Goal: Transaction & Acquisition: Purchase product/service

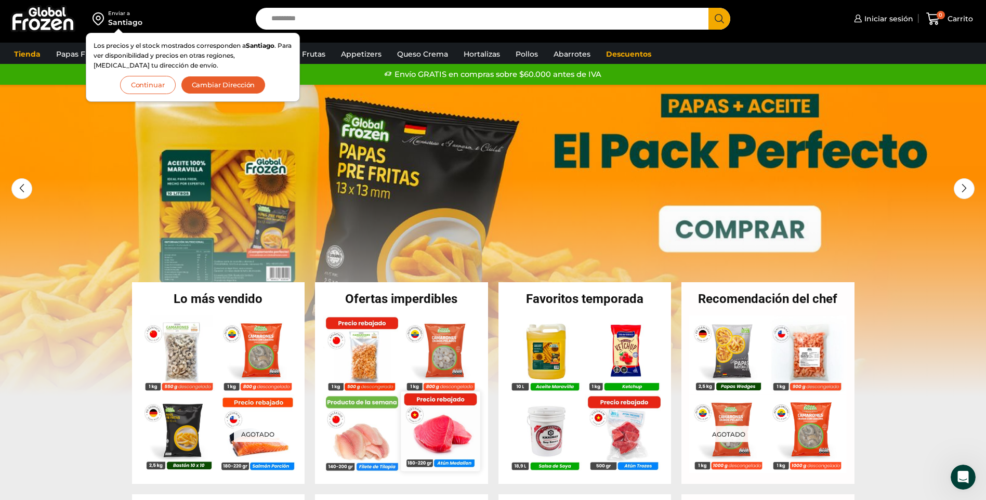
click at [444, 436] on img at bounding box center [440, 430] width 79 height 79
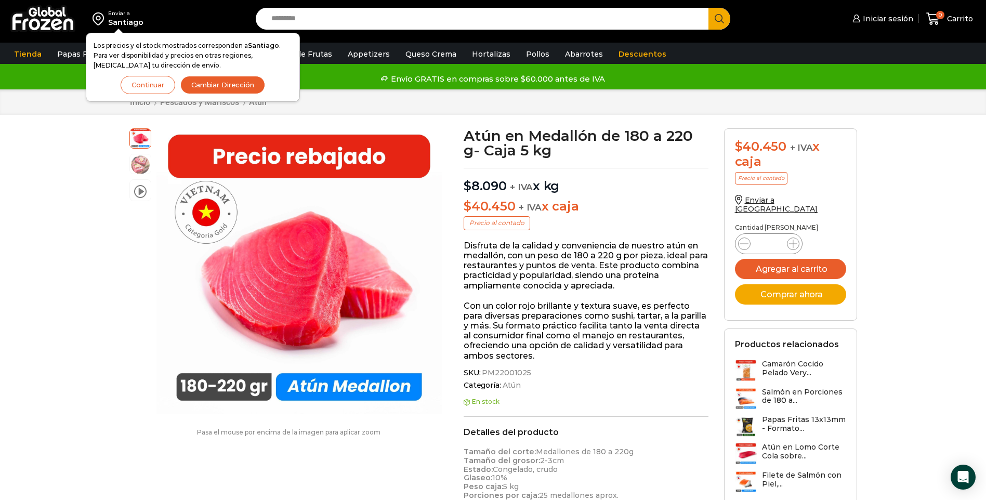
click at [138, 89] on button "Continuar" at bounding box center [148, 85] width 55 height 18
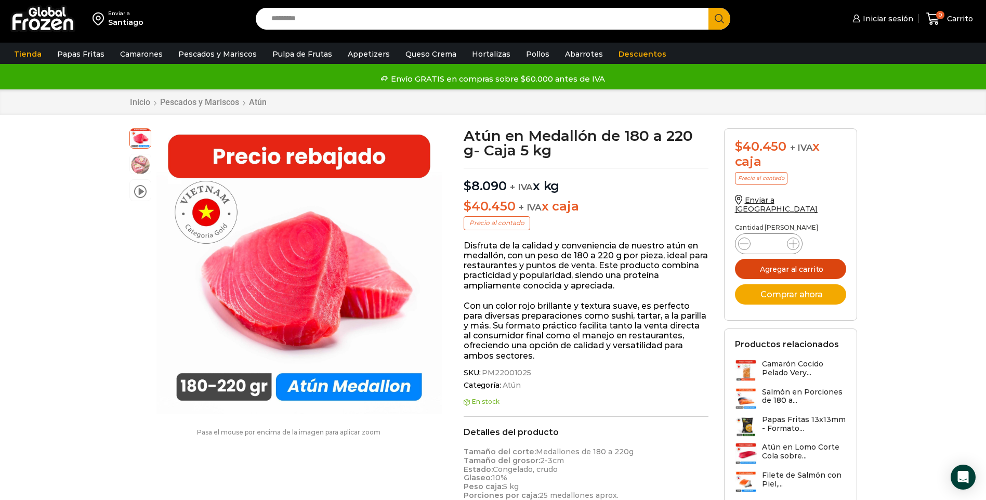
click at [766, 259] on button "Agregar al carrito" at bounding box center [790, 269] width 111 height 20
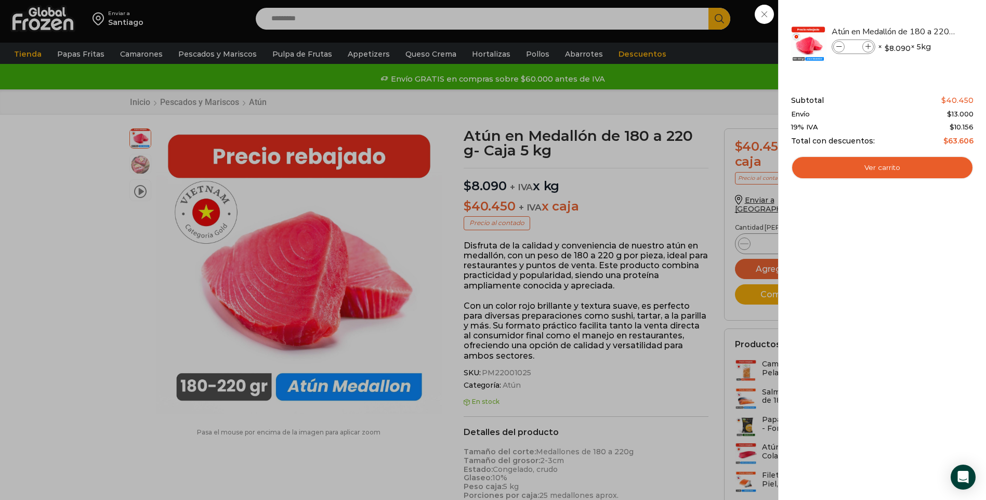
click at [923, 31] on div "1 Carrito 1 1 Shopping Cart *" at bounding box center [949, 19] width 52 height 24
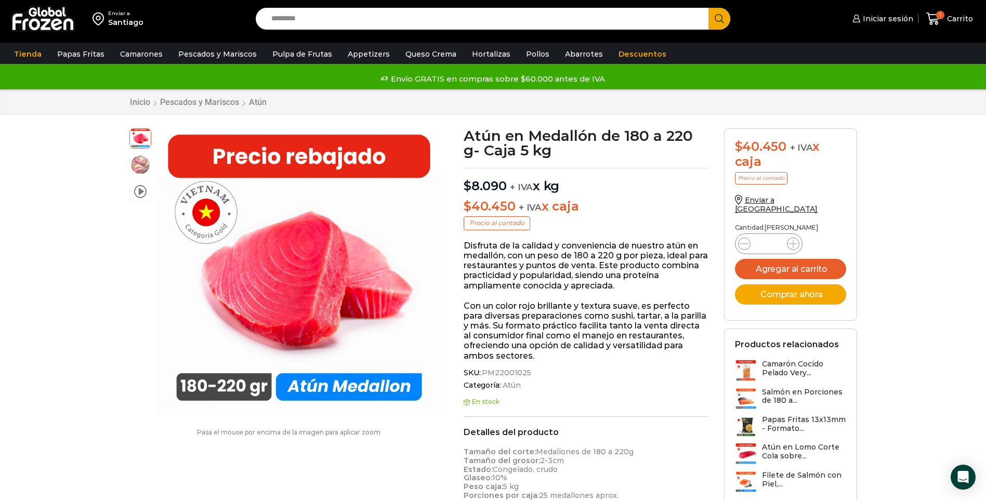
click at [790, 233] on div "Atún en Medallón de 180 a 220 g- Caja 5 kg cantidad *" at bounding box center [769, 243] width 68 height 21
click at [790, 240] on icon at bounding box center [793, 244] width 8 height 8
type input "*"
click at [780, 261] on button "Agregar al carrito" at bounding box center [790, 269] width 111 height 20
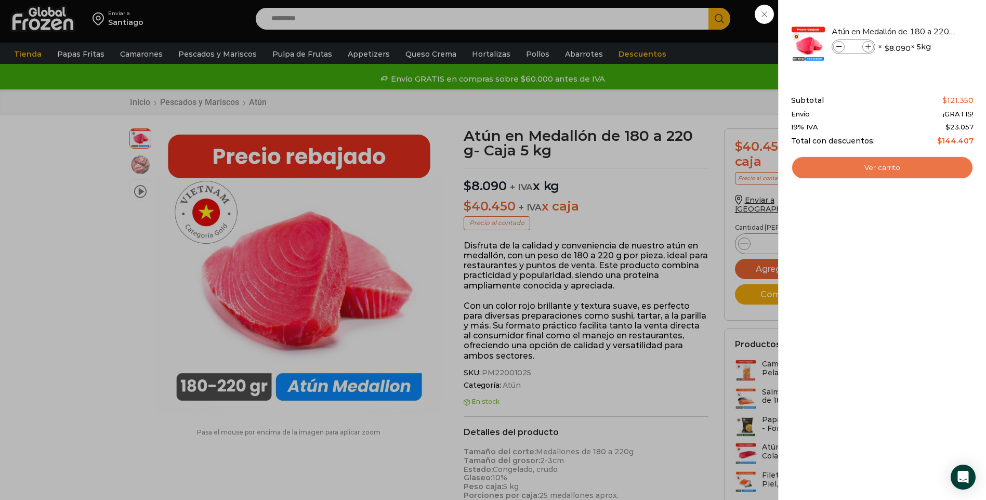
click at [879, 168] on link "Ver carrito" at bounding box center [882, 168] width 182 height 24
